Goal: Transaction & Acquisition: Book appointment/travel/reservation

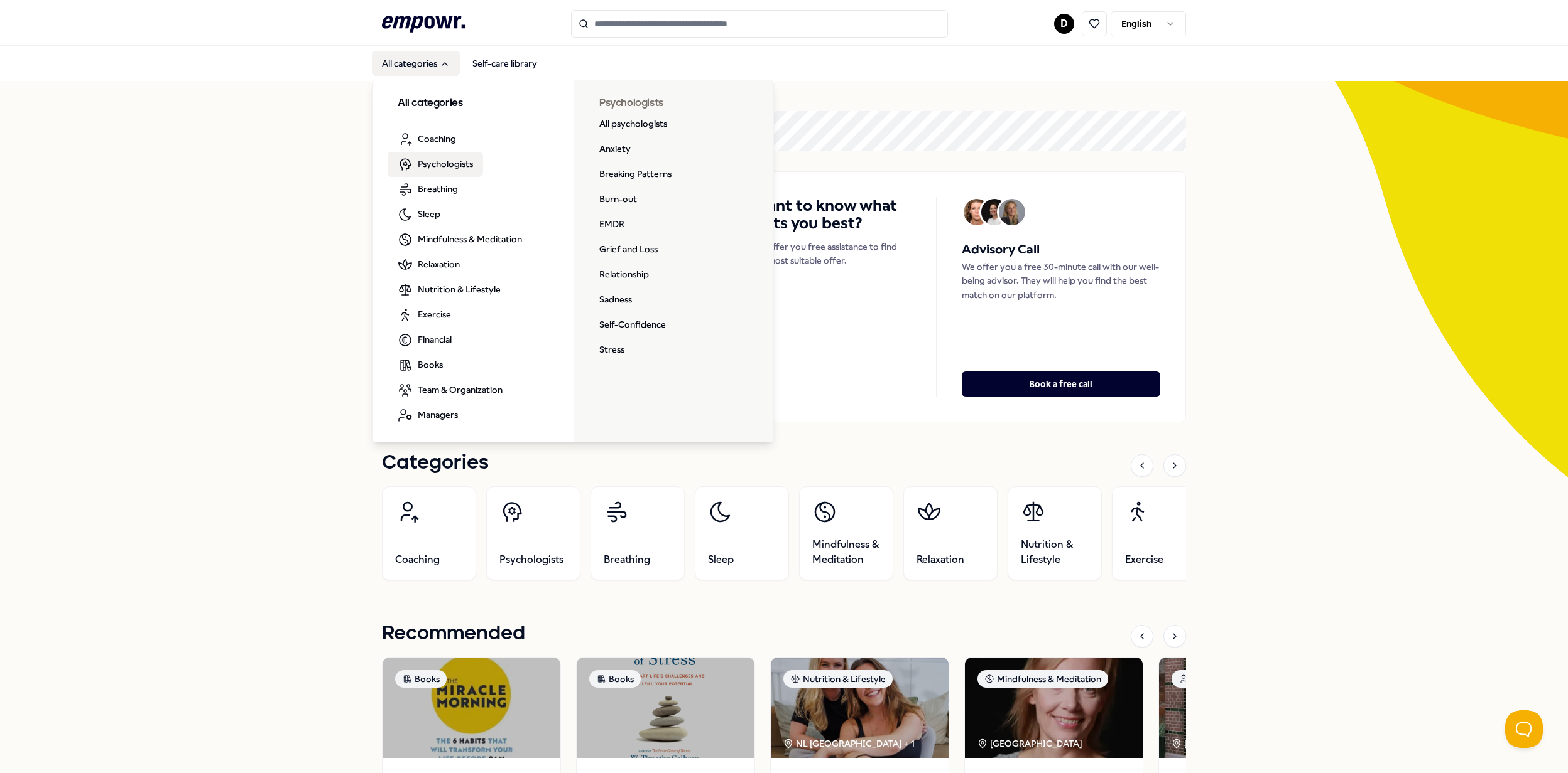
click at [428, 166] on span "Psychologists" at bounding box center [445, 163] width 55 height 14
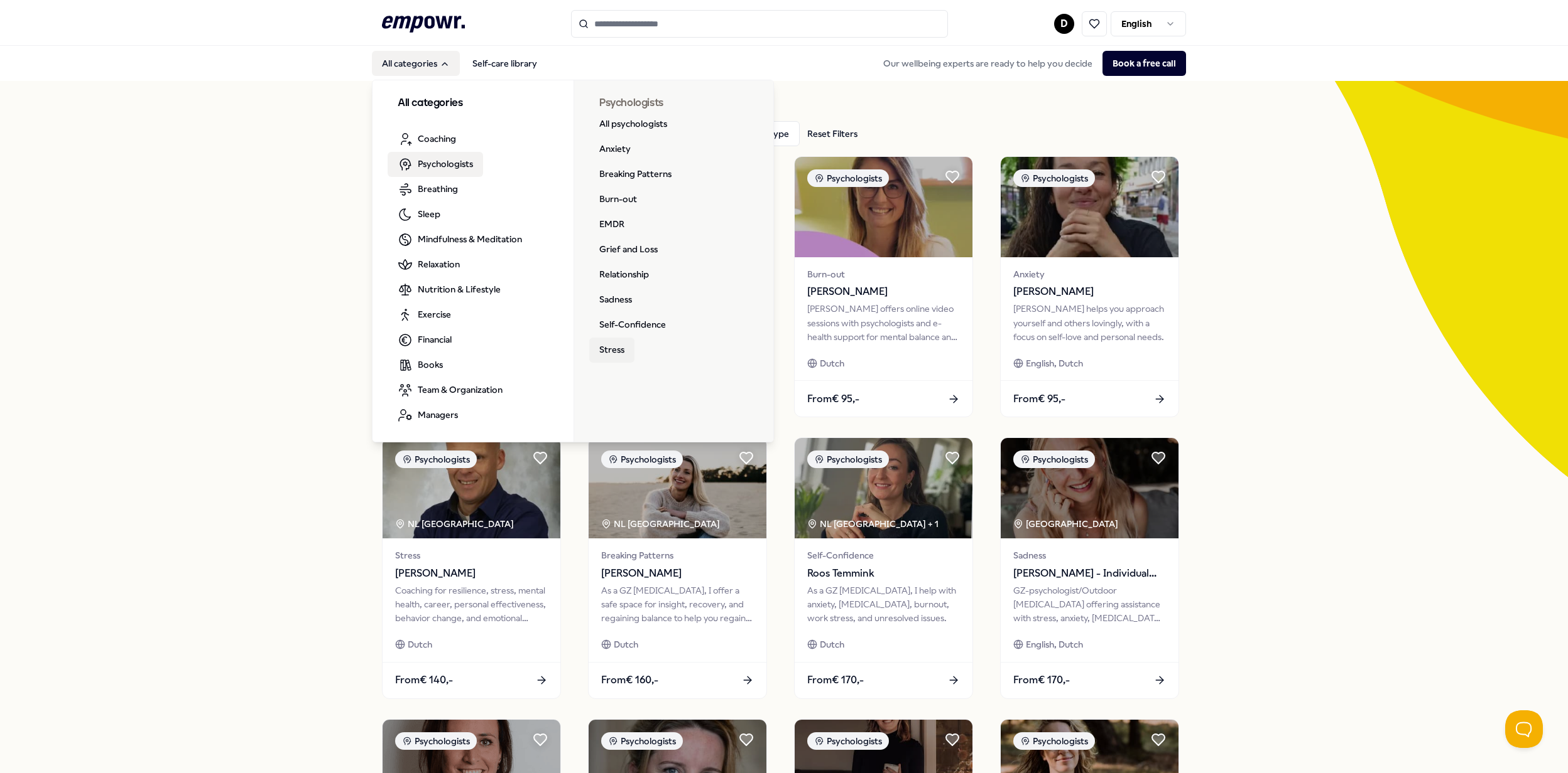
click at [612, 356] on link "Stress" at bounding box center [612, 350] width 45 height 25
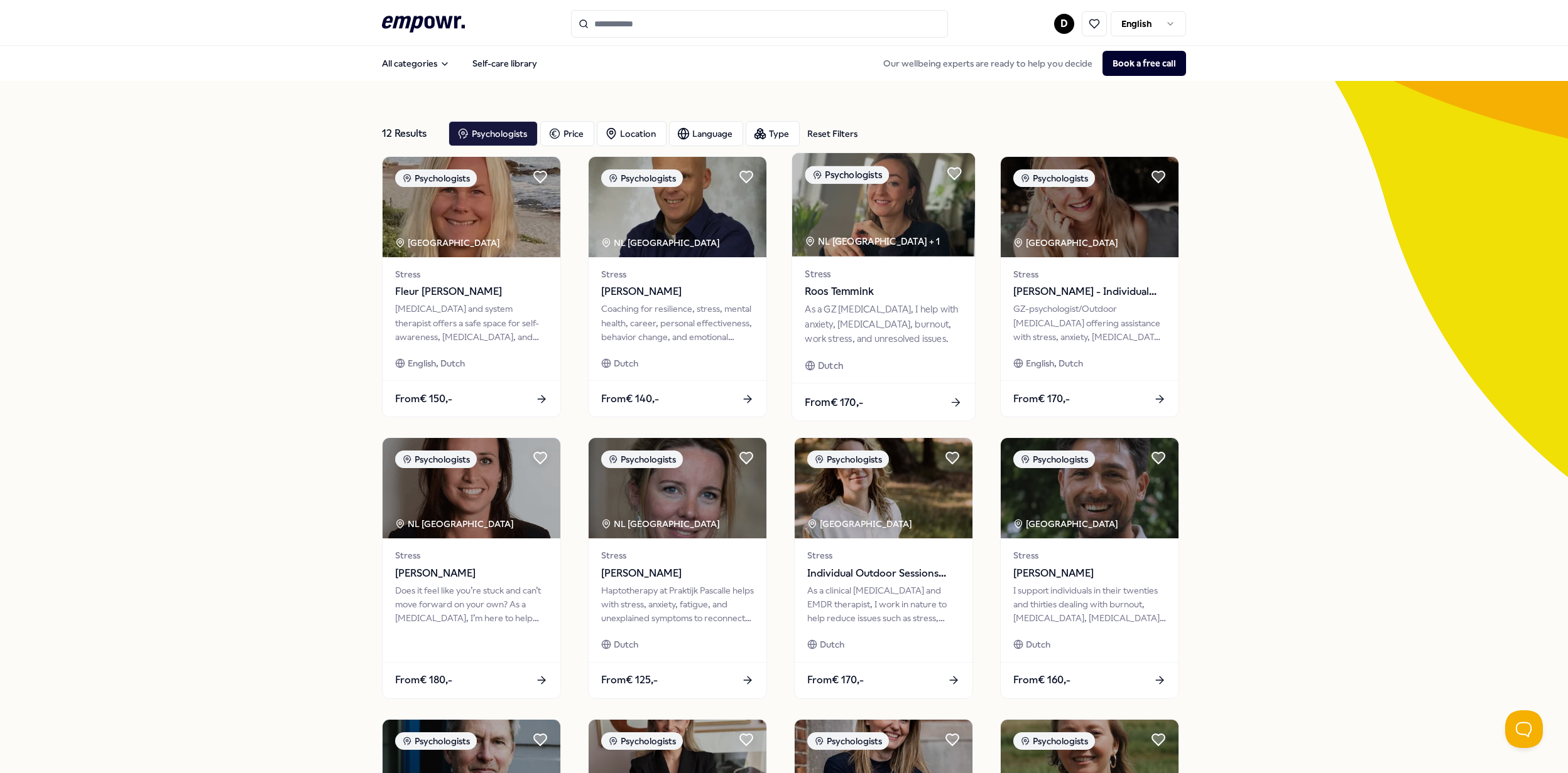
click at [832, 419] on div "From € 170,-" at bounding box center [883, 402] width 183 height 37
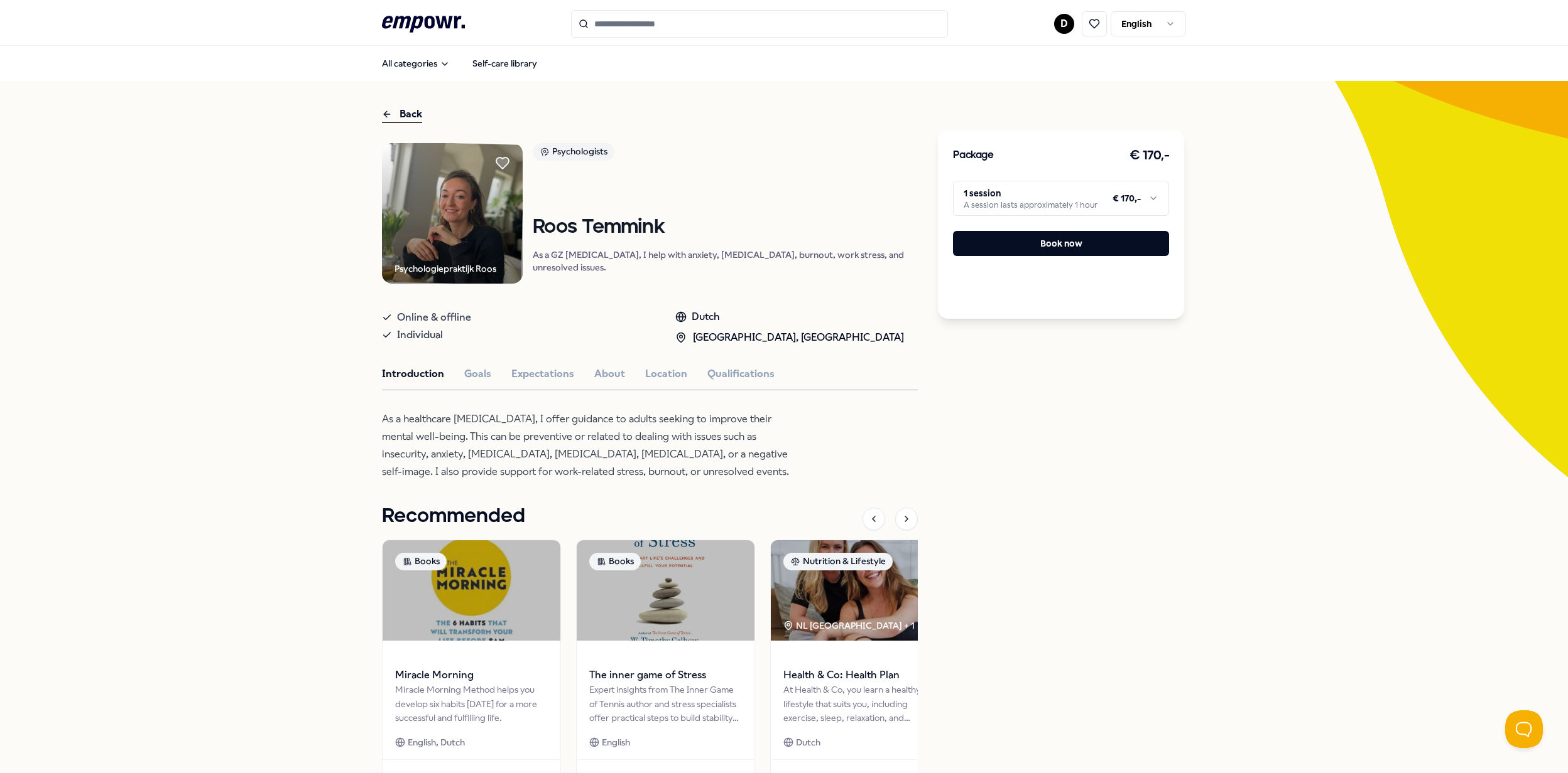
click at [1086, 211] on html ".empowr-logo_svg__cls-1{fill:#03032f} D English All categories Self-care librar…" at bounding box center [784, 386] width 1568 height 773
click at [1086, 209] on html ".empowr-logo_svg__cls-1{fill:#03032f} D English All categories Self-care librar…" at bounding box center [784, 386] width 1568 height 773
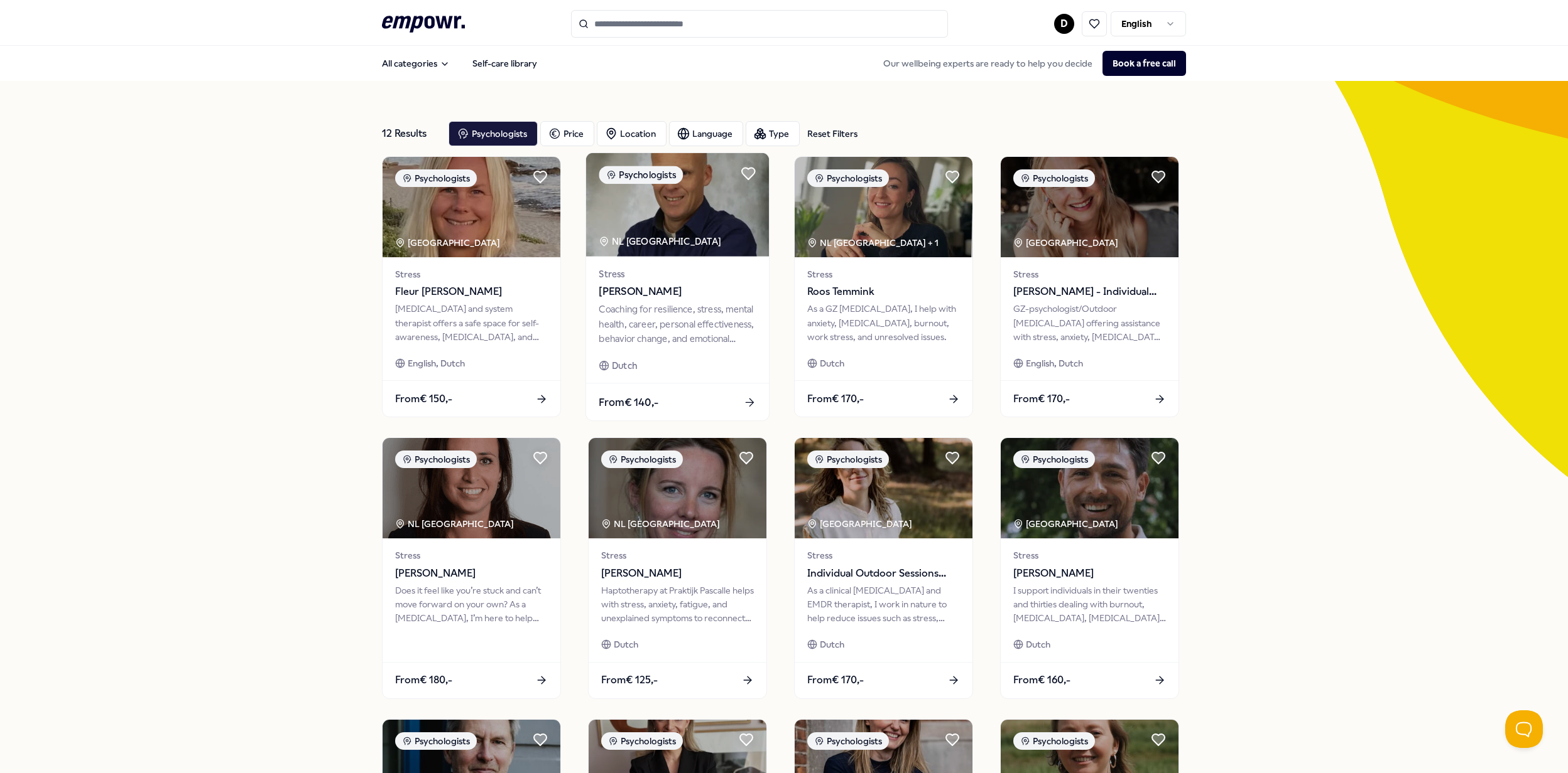
click at [677, 265] on div "Stress [PERSON_NAME] Coaching for resilience, stress, mental health, career, pe…" at bounding box center [677, 320] width 183 height 127
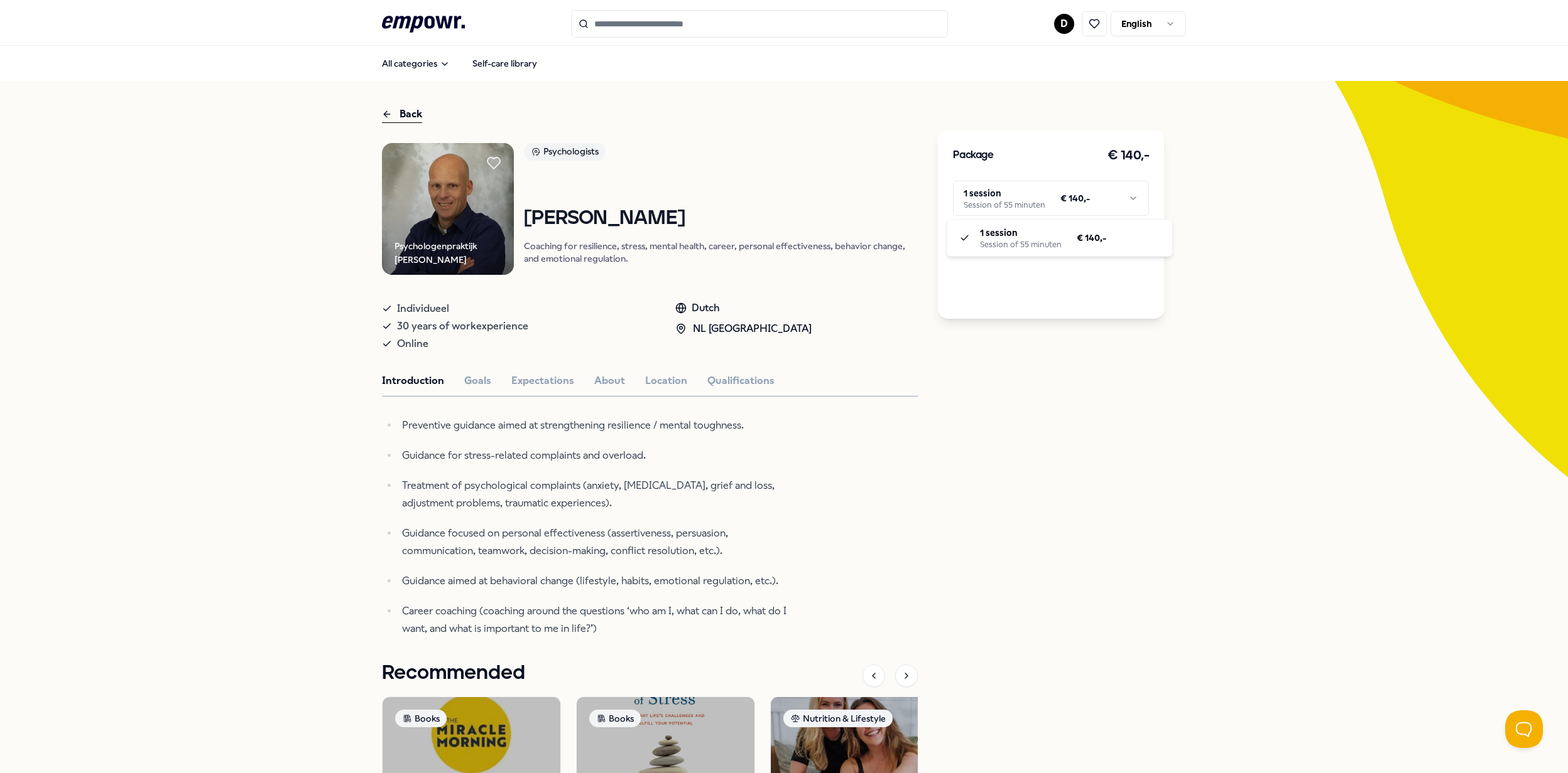
click at [1089, 207] on html ".empowr-logo_svg__cls-1{fill:#03032f} D English All categories Self-care librar…" at bounding box center [784, 386] width 1568 height 773
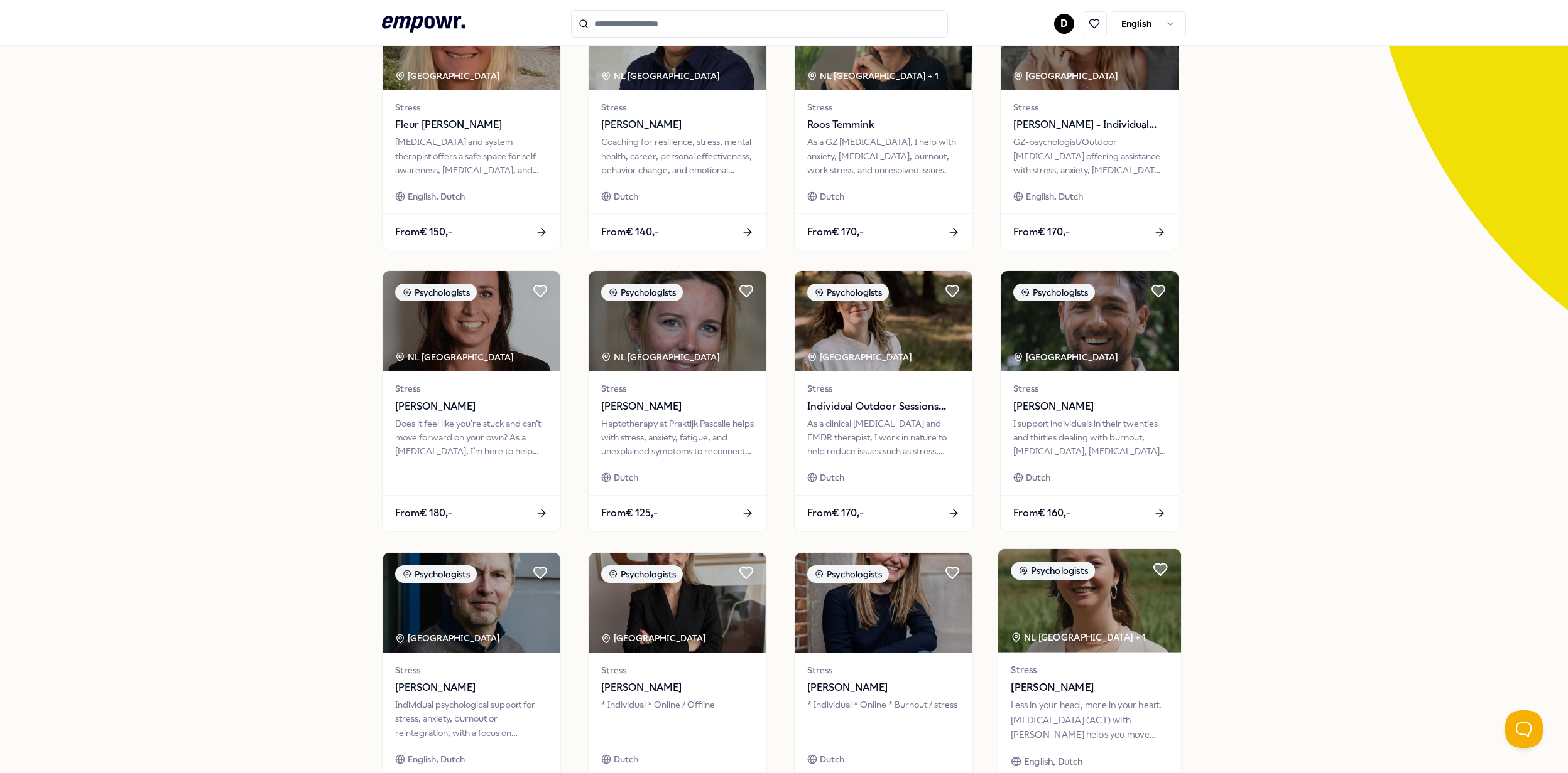
click at [1081, 572] on div "Psychologists" at bounding box center [1053, 571] width 84 height 18
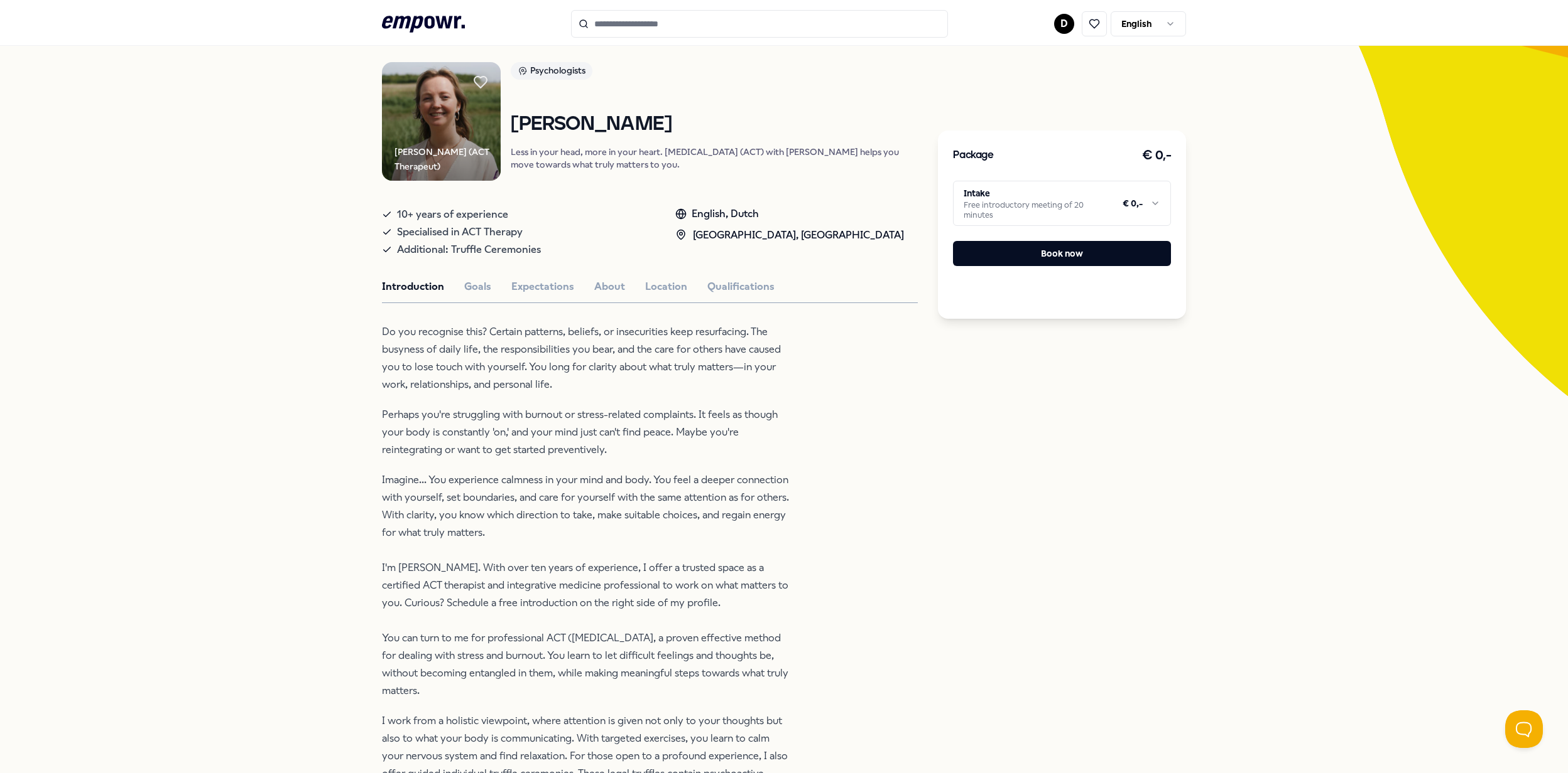
click at [1065, 200] on html ".empowr-logo_svg__cls-1{fill:#03032f} D English All categories Self-care librar…" at bounding box center [784, 386] width 1568 height 773
click at [786, 536] on html ".empowr-logo_svg__cls-1{fill:#03032f} D English All categories Self-care librar…" at bounding box center [784, 386] width 1568 height 773
drag, startPoint x: 852, startPoint y: 236, endPoint x: 639, endPoint y: 230, distance: 213.1
click at [639, 230] on div "10+ years of experience Specialised in ACT Therapy Additional: Truffle Ceremoni…" at bounding box center [649, 229] width 535 height 58
drag, startPoint x: 639, startPoint y: 230, endPoint x: 725, endPoint y: 247, distance: 87.7
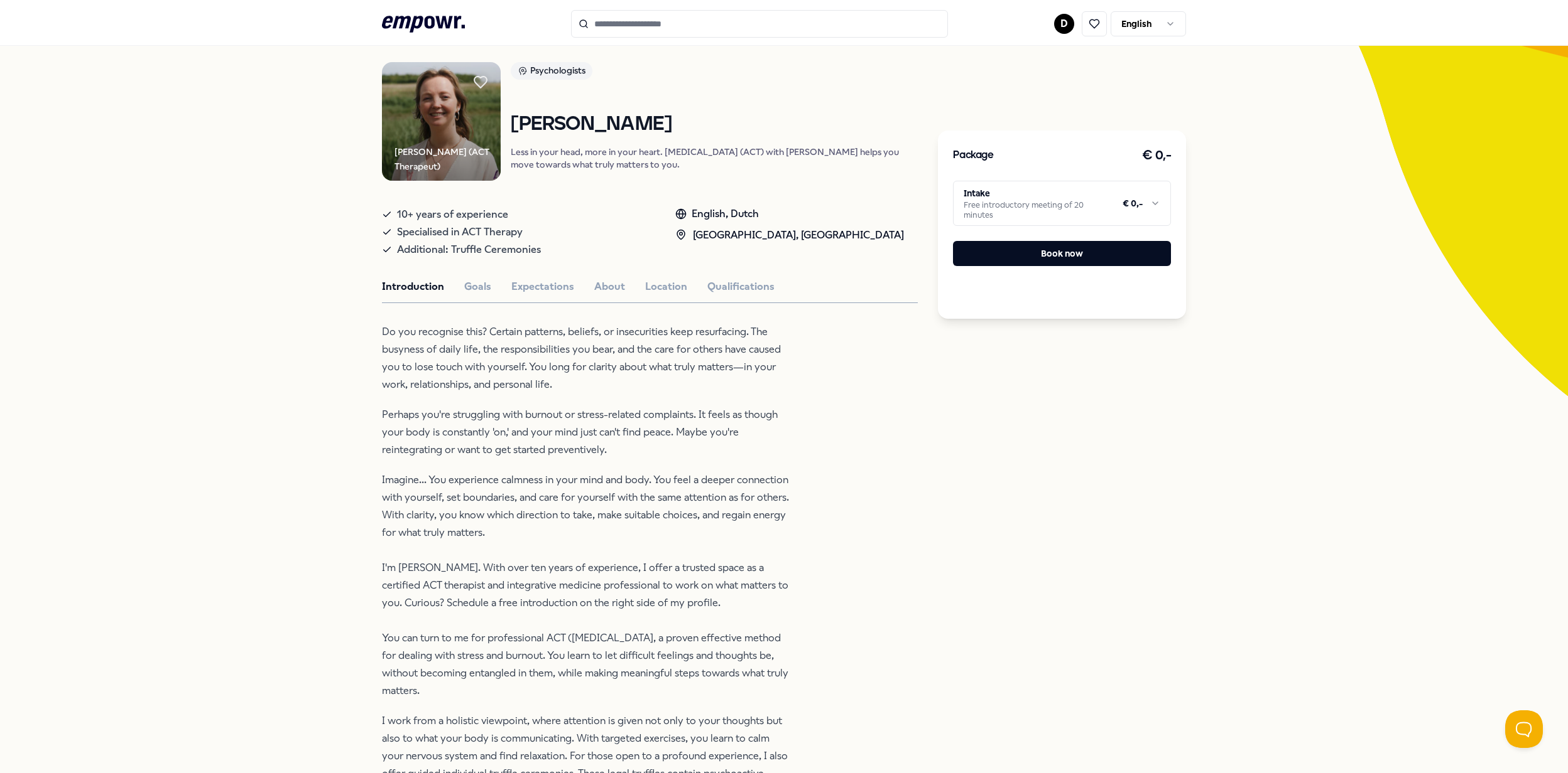
click at [726, 247] on div "English, [GEOGRAPHIC_DATA], [GEOGRAPHIC_DATA] [GEOGRAPHIC_DATA]" at bounding box center [789, 229] width 228 height 58
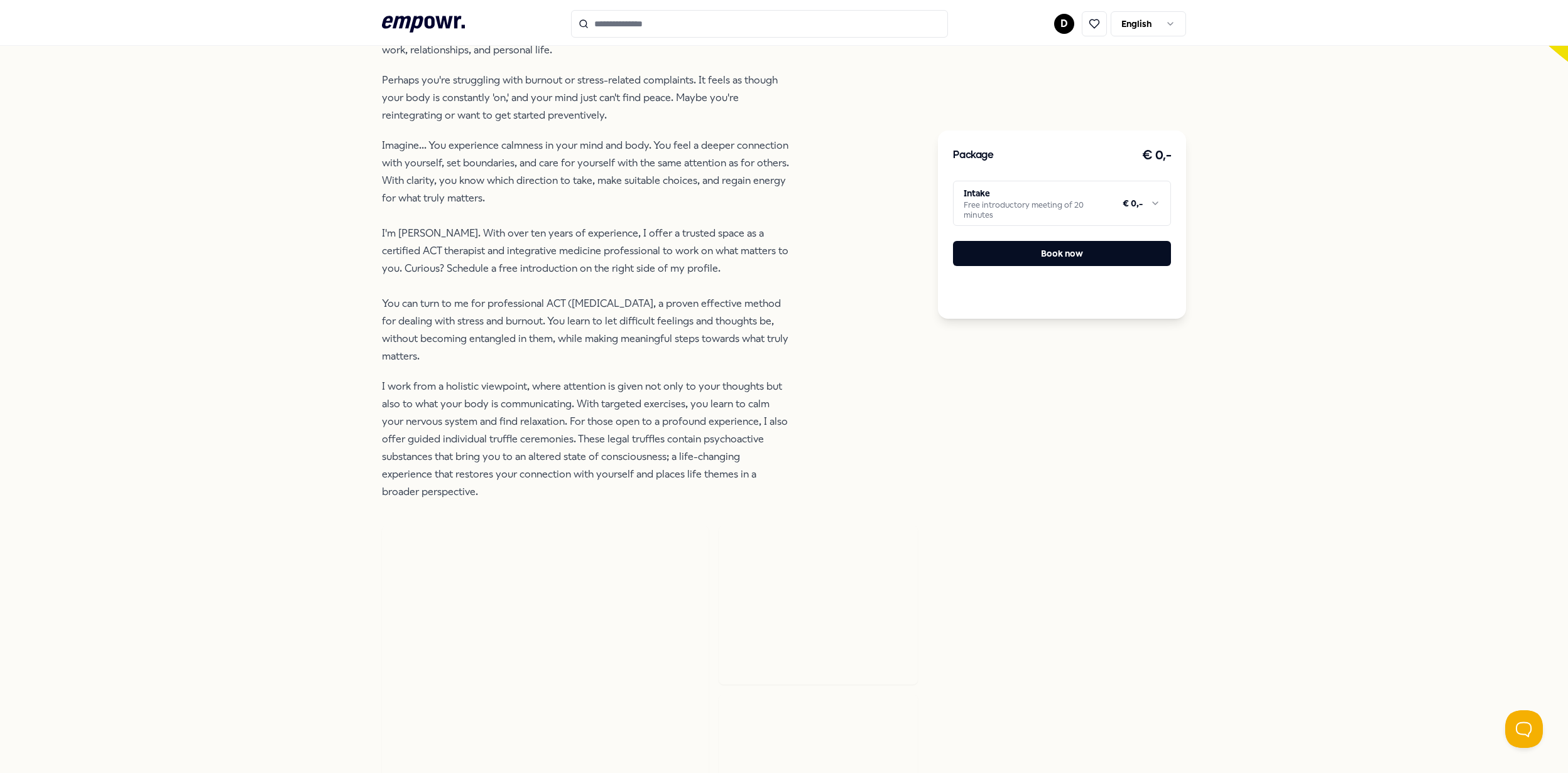
scroll to position [583, 0]
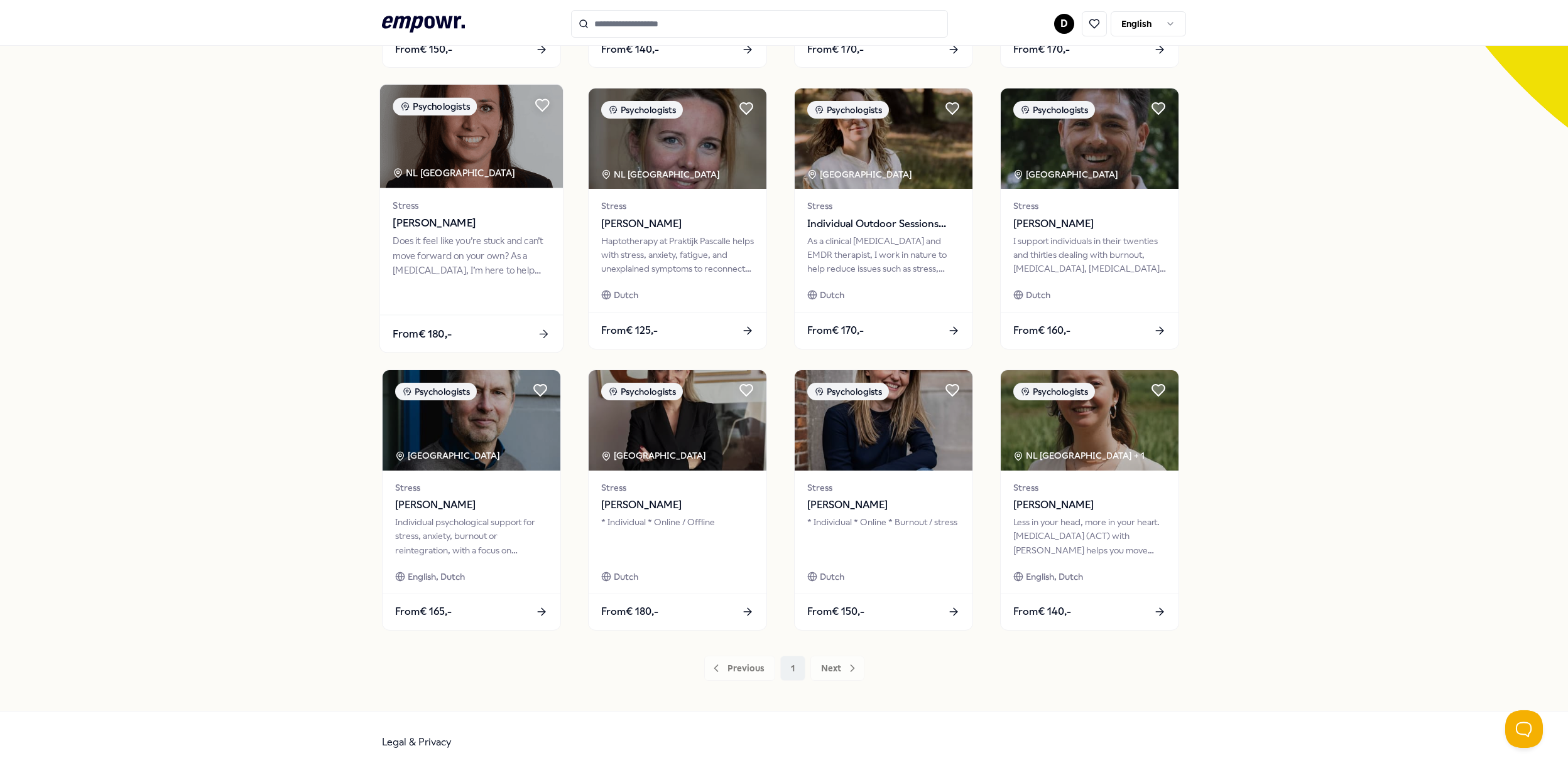
scroll to position [350, 0]
